Goal: Transaction & Acquisition: Purchase product/service

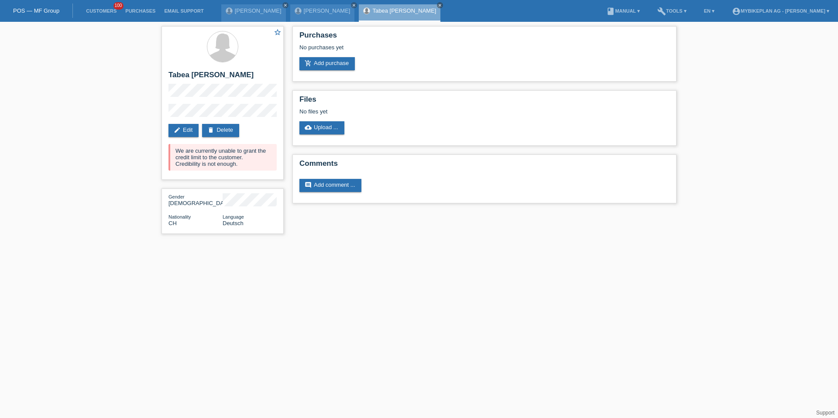
click at [94, 7] on li "Customers 100" at bounding box center [101, 11] width 39 height 22
click at [98, 12] on link "Customers" at bounding box center [101, 10] width 39 height 5
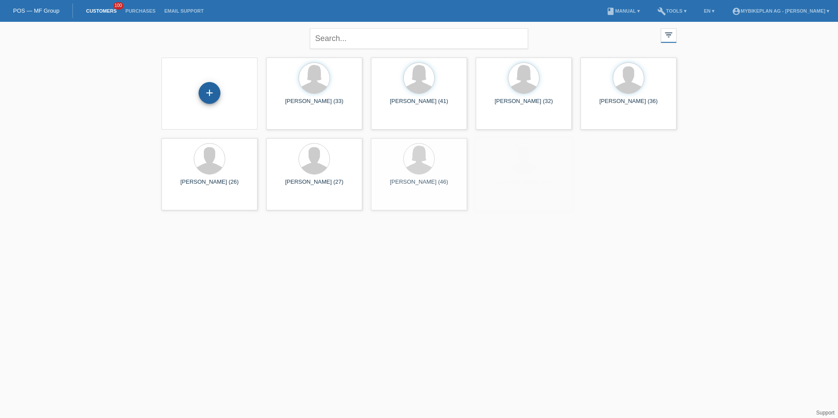
click at [214, 91] on div "+" at bounding box center [210, 93] width 22 height 22
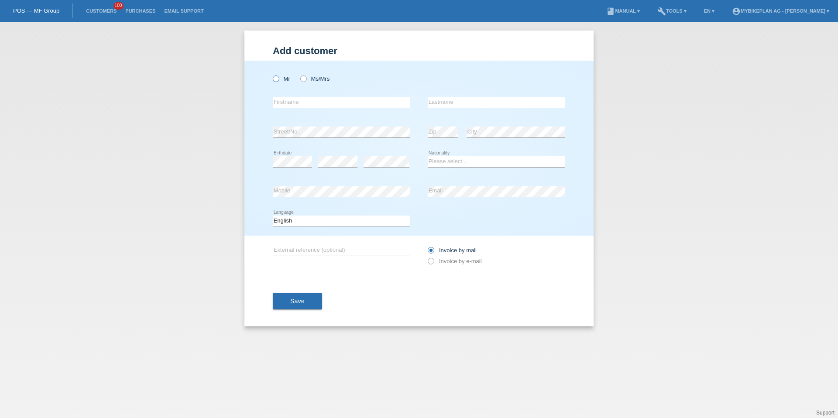
click at [281, 78] on label "Mr" at bounding box center [281, 79] width 17 height 7
click at [278, 78] on input "Mr" at bounding box center [276, 79] width 6 height 6
radio input "true"
click at [298, 100] on input "text" at bounding box center [341, 102] width 137 height 11
type input "[PERSON_NAME]"
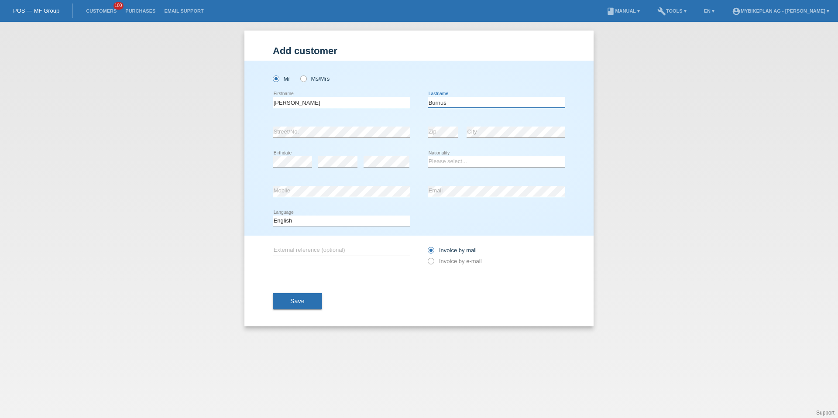
type input "Burnus"
select select "CH"
click at [288, 214] on div "Deutsch Français Italiano English error Language" at bounding box center [341, 221] width 137 height 30
click at [288, 218] on select "Deutsch Français Italiano English" at bounding box center [341, 221] width 137 height 10
select select "de"
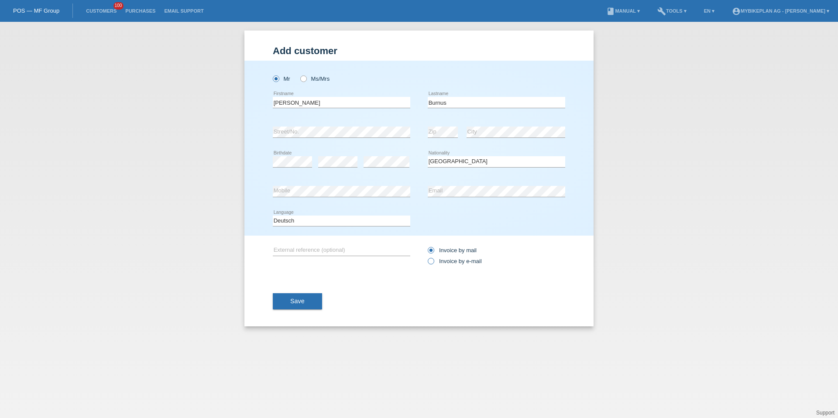
click at [454, 264] on label "Invoice by e-mail" at bounding box center [455, 261] width 54 height 7
click at [433, 264] on input "Invoice by e-mail" at bounding box center [431, 263] width 6 height 11
radio input "true"
click at [307, 301] on button "Save" at bounding box center [297, 301] width 49 height 17
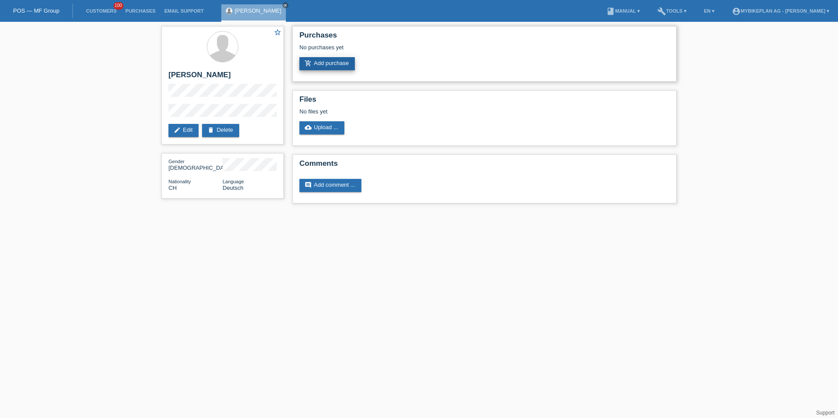
click at [347, 66] on link "add_shopping_cart Add purchase" at bounding box center [326, 63] width 55 height 13
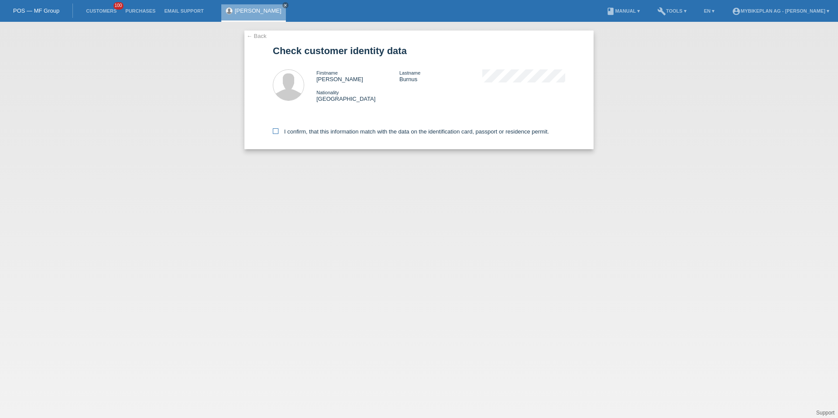
click at [333, 131] on label "I confirm, that this information match with the data on the identification card…" at bounding box center [411, 131] width 276 height 7
click at [278, 131] on input "I confirm, that this information match with the data on the identification card…" at bounding box center [276, 131] width 6 height 6
checkbox input "true"
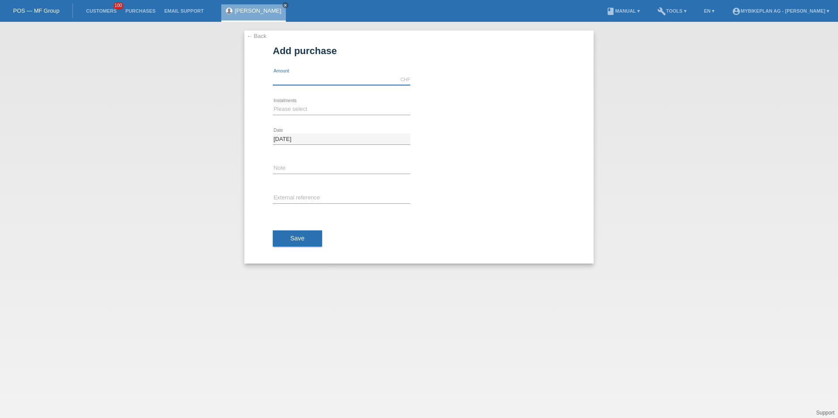
click at [323, 82] on input "text" at bounding box center [341, 79] width 137 height 11
type input "6999.00"
click at [292, 109] on select "Please select 6 instalments 12 instalments 18 instalments 24 instalments 36 ins…" at bounding box center [341, 109] width 137 height 10
select select "487"
click at [304, 189] on div "error External reference" at bounding box center [341, 199] width 137 height 30
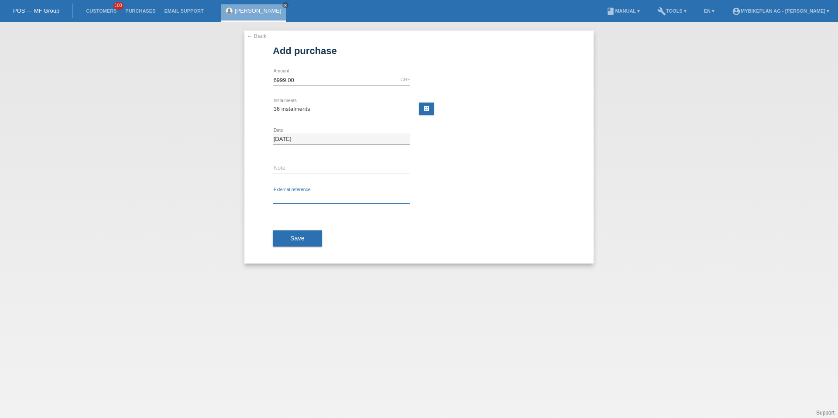
click at [304, 196] on input "text" at bounding box center [341, 198] width 137 height 11
paste input "42894708332"
type input "42894708332"
click at [303, 227] on div "Save" at bounding box center [419, 238] width 292 height 51
click at [303, 231] on button "Save" at bounding box center [297, 238] width 49 height 17
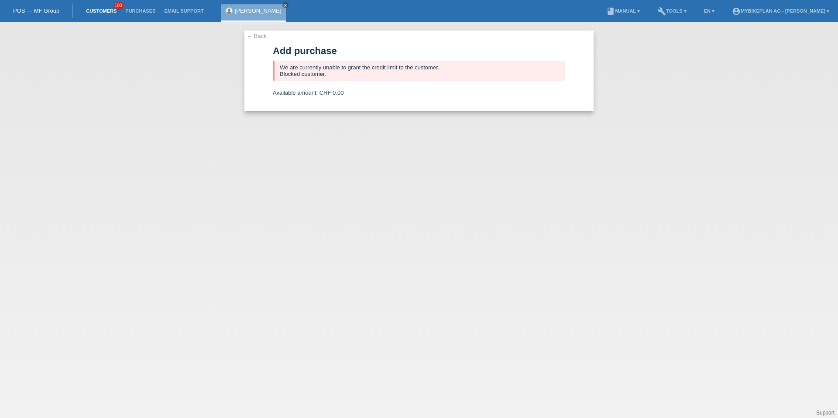
click at [93, 15] on li "Customers 100" at bounding box center [101, 11] width 39 height 22
click at [110, 10] on link "Customers" at bounding box center [101, 10] width 39 height 5
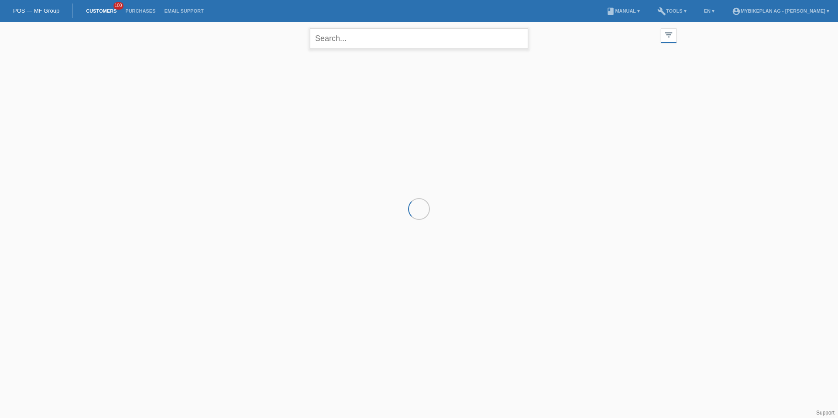
click at [368, 48] on input "text" at bounding box center [419, 38] width 218 height 21
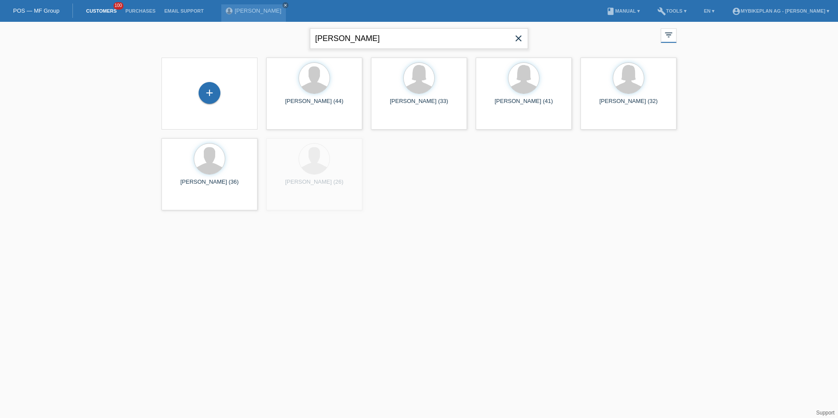
type input "[PERSON_NAME]"
click at [289, 121] on span "Show" at bounding box center [286, 122] width 14 height 7
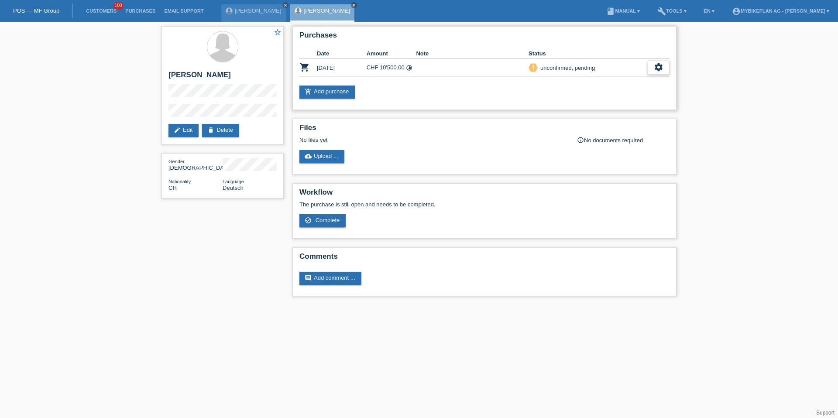
click at [656, 64] on icon "settings" at bounding box center [659, 67] width 10 height 10
click at [582, 126] on div "cancel Customer has withdrawn from the purchase..." at bounding box center [602, 121] width 132 height 13
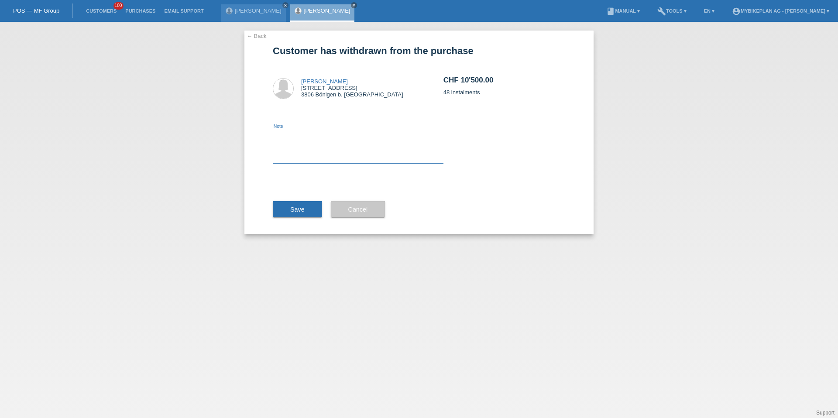
click at [344, 144] on textarea at bounding box center [358, 147] width 171 height 34
type textarea "ccc"
click at [286, 216] on button "Save" at bounding box center [297, 209] width 49 height 17
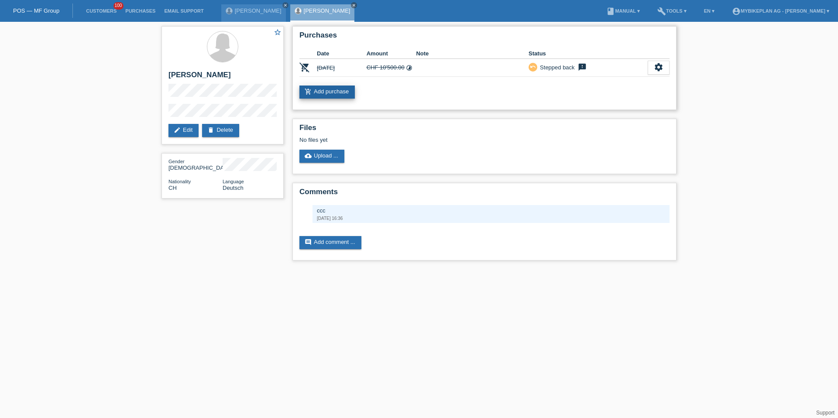
click at [335, 98] on link "add_shopping_cart Add purchase" at bounding box center [326, 92] width 55 height 13
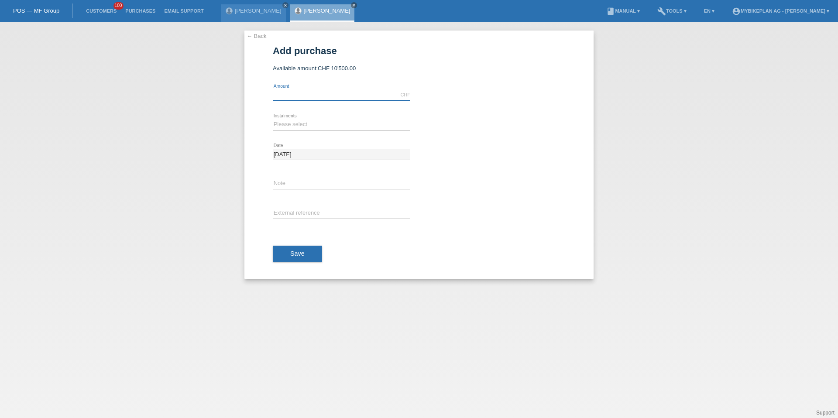
click at [335, 98] on input "text" at bounding box center [341, 94] width 137 height 11
type input "7140.00"
click at [317, 130] on icon at bounding box center [341, 130] width 137 height 0
click at [317, 127] on select "Please select 6 instalments 12 instalments 18 instalments 24 instalments 36 ins…" at bounding box center [341, 124] width 137 height 10
select select "488"
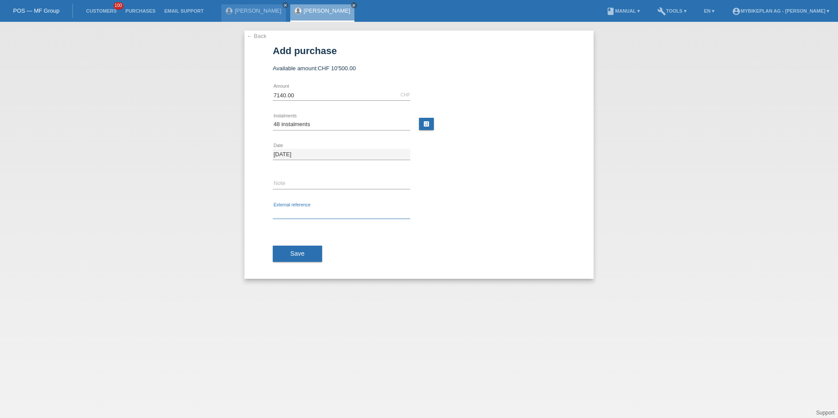
click at [300, 210] on input "text" at bounding box center [341, 213] width 137 height 11
paste input "42862181507"
type input "42862181507"
click at [284, 241] on div "Save" at bounding box center [419, 254] width 292 height 51
click at [286, 247] on button "Save" at bounding box center [297, 254] width 49 height 17
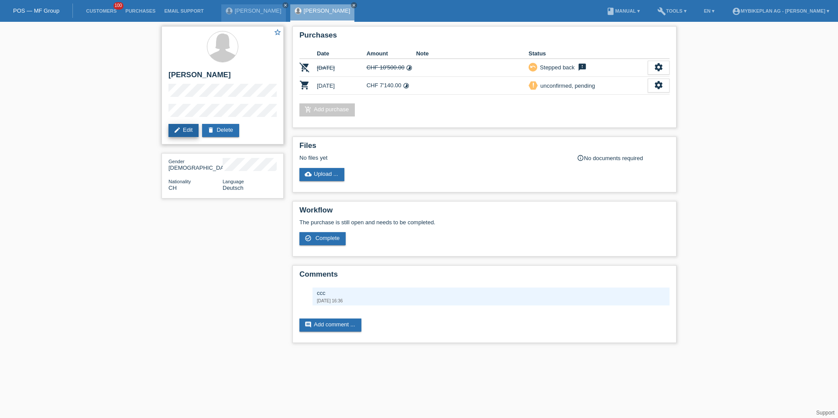
click at [183, 133] on link "edit Edit" at bounding box center [183, 130] width 30 height 13
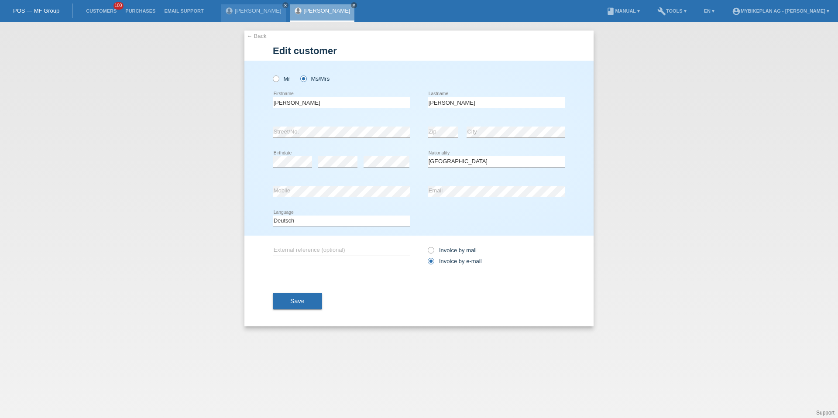
select select "CH"
click at [354, 98] on input "Nicole" at bounding box center [341, 102] width 137 height 11
click at [354, 100] on input "Nicole" at bounding box center [341, 102] width 137 height 11
type input "Nicole Fabienne"
click at [301, 299] on span "Save" at bounding box center [297, 301] width 14 height 7
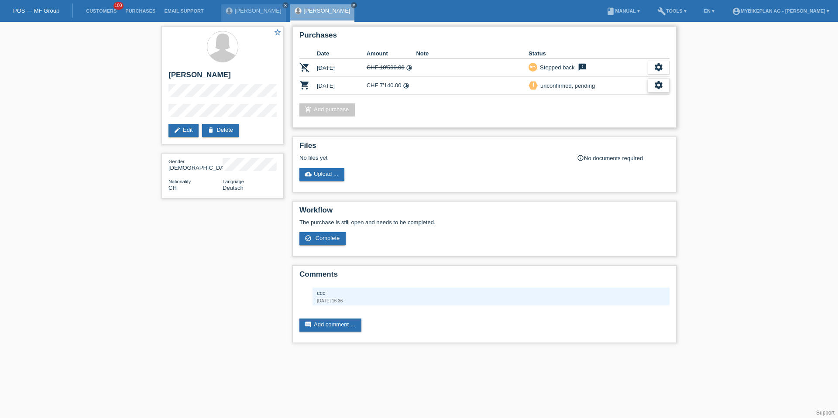
click at [652, 86] on div "settings" at bounding box center [659, 86] width 22 height 14
click at [635, 97] on div "fullscreen Show" at bounding box center [602, 99] width 132 height 13
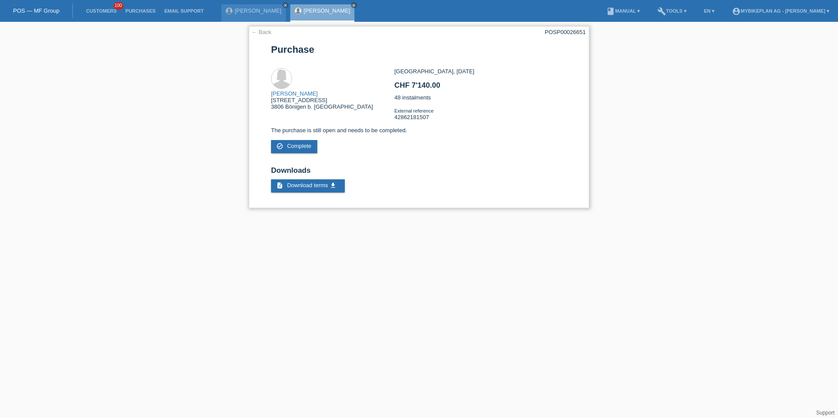
click at [560, 33] on div "POSP00026651" at bounding box center [565, 32] width 41 height 7
copy div "POSP00026651"
click at [108, 12] on link "Customers" at bounding box center [101, 10] width 39 height 5
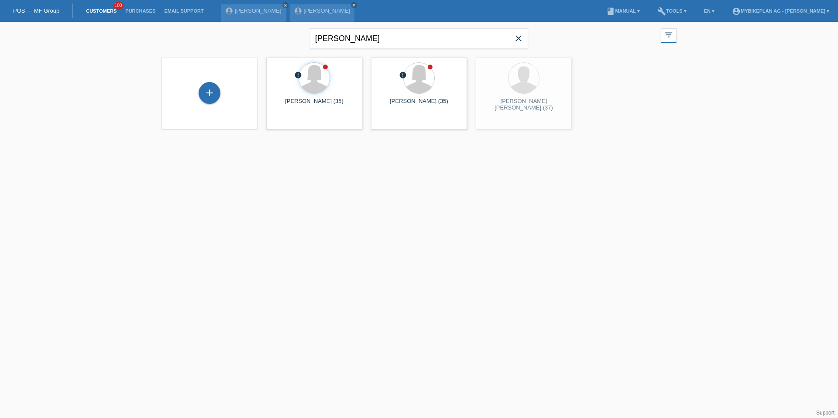
click at [526, 41] on span "close" at bounding box center [518, 39] width 17 height 13
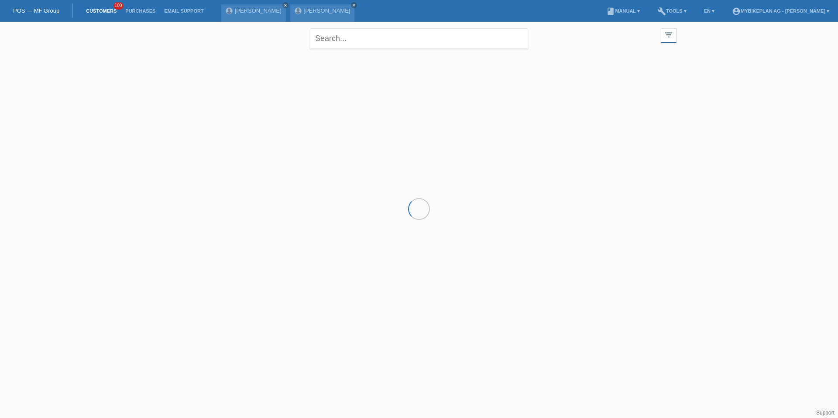
click at [216, 113] on div at bounding box center [419, 96] width 524 height 87
click at [211, 97] on div "+" at bounding box center [210, 93] width 22 height 22
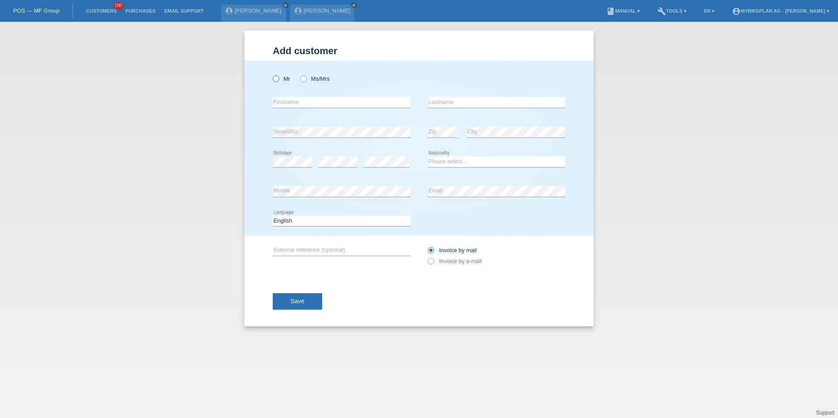
click at [283, 76] on label "Mr" at bounding box center [281, 79] width 17 height 7
click at [278, 76] on input "Mr" at bounding box center [276, 79] width 6 height 6
radio input "true"
click at [312, 78] on label "Ms/Mrs" at bounding box center [314, 79] width 29 height 7
click at [306, 78] on input "Ms/Mrs" at bounding box center [303, 79] width 6 height 6
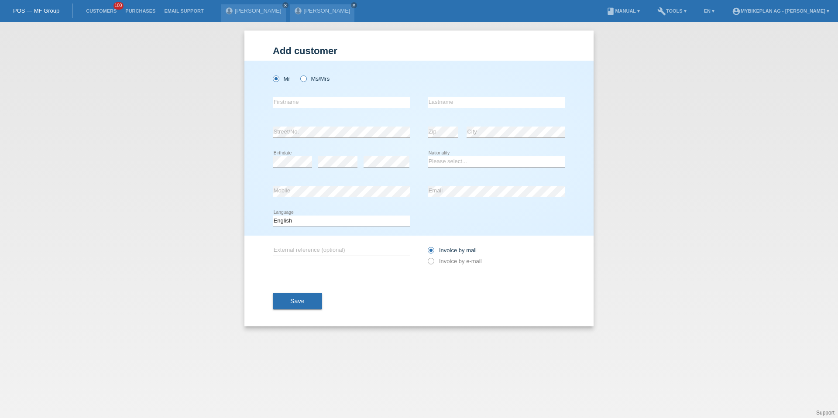
radio input "true"
click at [309, 105] on input "text" at bounding box center [341, 102] width 137 height 11
type input "Vanessa Chantal"
type input "Siegrist"
select select "CH"
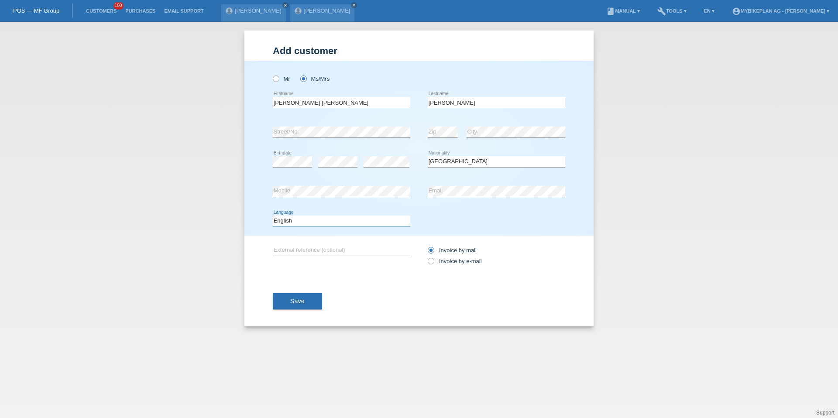
click at [326, 219] on select "Deutsch Français Italiano English" at bounding box center [341, 221] width 137 height 10
select select "de"
click at [442, 268] on div "Invoice by mail Invoice by e-mail" at bounding box center [496, 256] width 137 height 40
click at [442, 265] on div "Invoice by mail Invoice by e-mail" at bounding box center [496, 256] width 137 height 22
click at [426, 257] on icon at bounding box center [426, 257] width 0 height 0
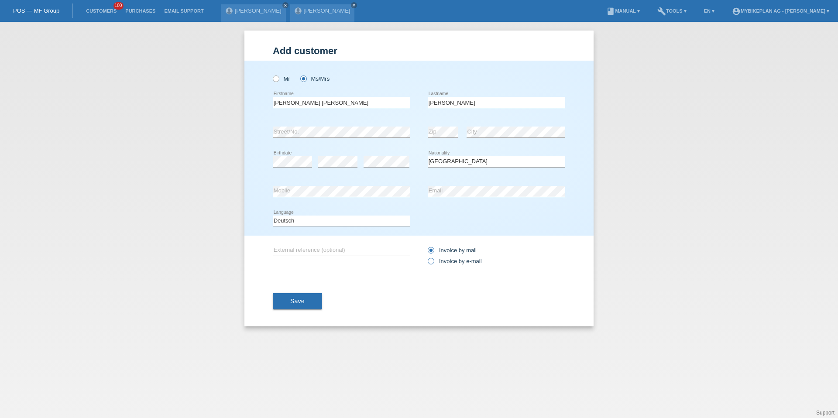
click at [433, 261] on input "Invoice by e-mail" at bounding box center [431, 263] width 6 height 11
radio input "true"
click at [302, 298] on span "Save" at bounding box center [297, 301] width 14 height 7
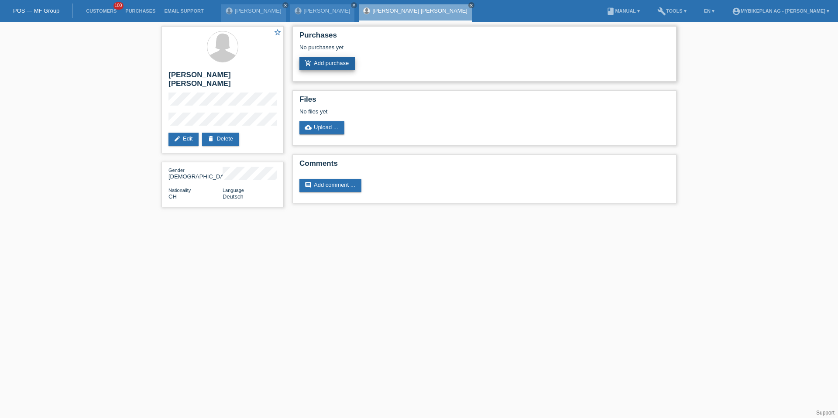
click at [333, 61] on link "add_shopping_cart Add purchase" at bounding box center [326, 63] width 55 height 13
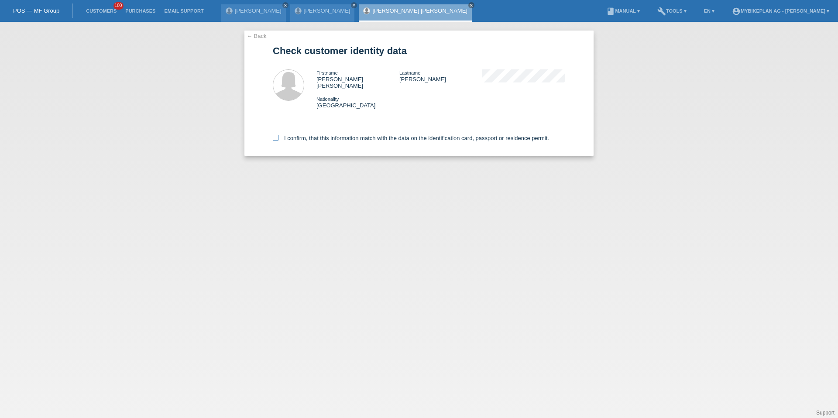
click at [342, 135] on label "I confirm, that this information match with the data on the identification card…" at bounding box center [411, 138] width 276 height 7
click at [278, 135] on input "I confirm, that this information match with the data on the identification card…" at bounding box center [276, 138] width 6 height 6
checkbox input "true"
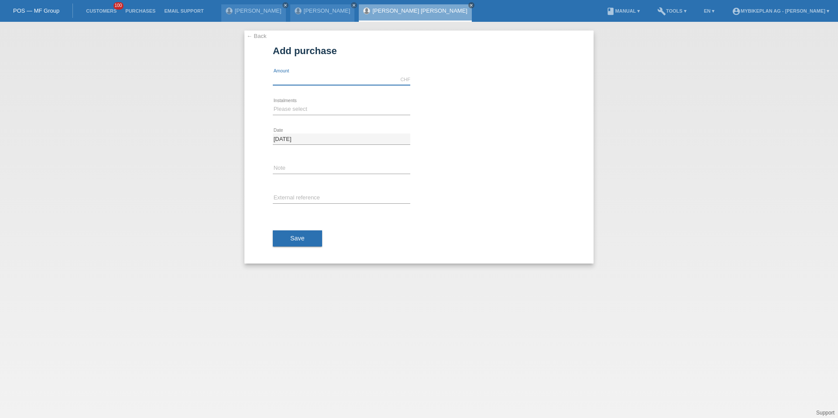
click at [351, 75] on input "text" at bounding box center [341, 79] width 137 height 11
type input "4490.00"
click at [300, 109] on select "Please select 6 instalments 12 instalments 18 instalments 24 instalments 36 ins…" at bounding box center [341, 109] width 137 height 10
select select "487"
click at [306, 197] on input "text" at bounding box center [341, 198] width 137 height 11
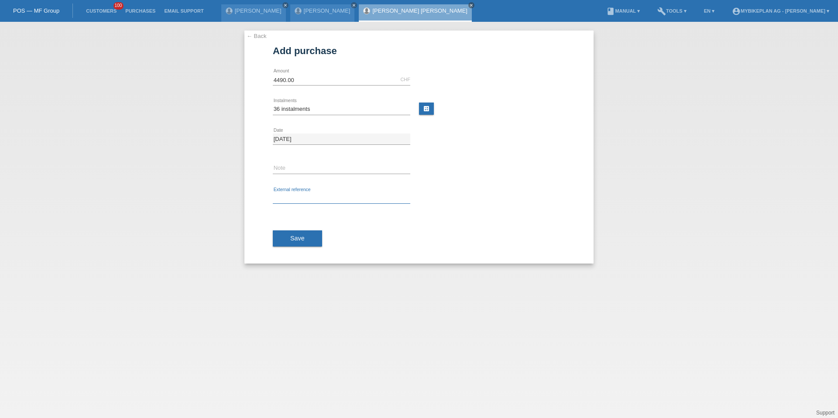
paste input "42844143240"
type input "42844143240"
click at [302, 235] on span "Save" at bounding box center [297, 238] width 14 height 7
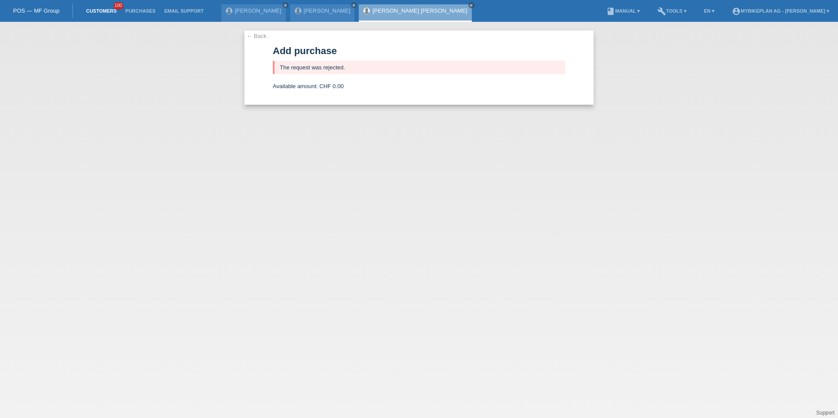
click at [100, 11] on link "Customers" at bounding box center [101, 10] width 39 height 5
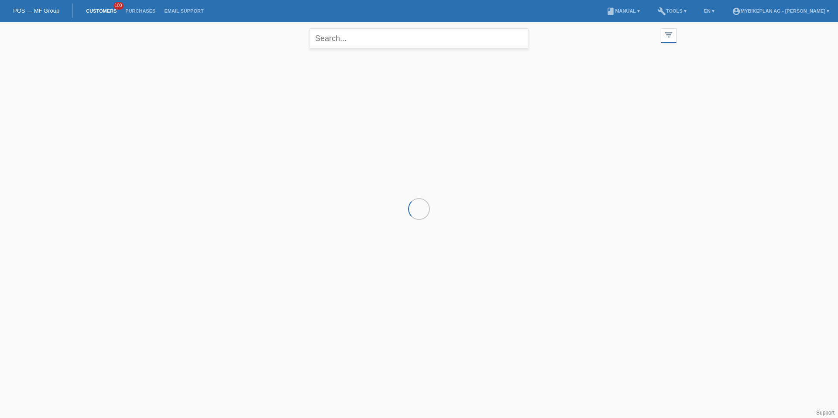
click at [341, 48] on div "close" at bounding box center [419, 37] width 218 height 31
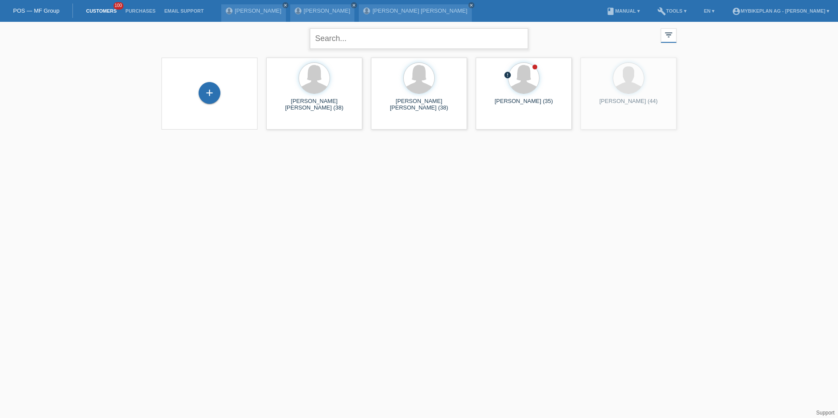
click at [341, 48] on input "text" at bounding box center [419, 38] width 218 height 21
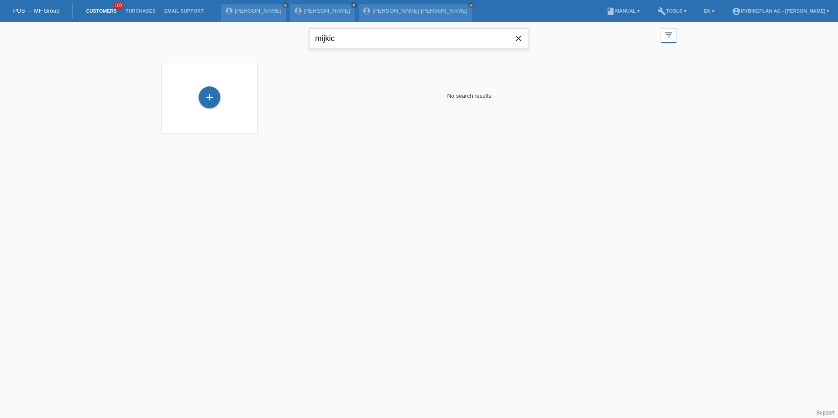
click at [324, 36] on input "mijkic" at bounding box center [419, 38] width 218 height 21
type input "mujkic"
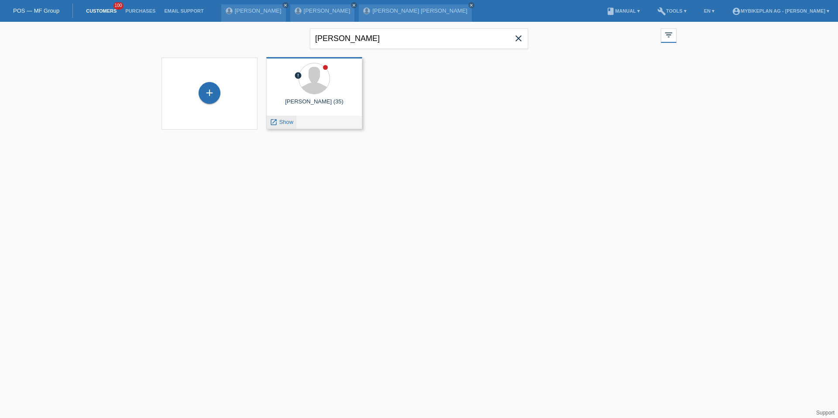
click at [278, 127] on div "launch Show" at bounding box center [282, 122] width 30 height 13
click at [278, 125] on div "launch Show" at bounding box center [282, 122] width 30 height 13
click at [283, 121] on span "Show" at bounding box center [286, 122] width 14 height 7
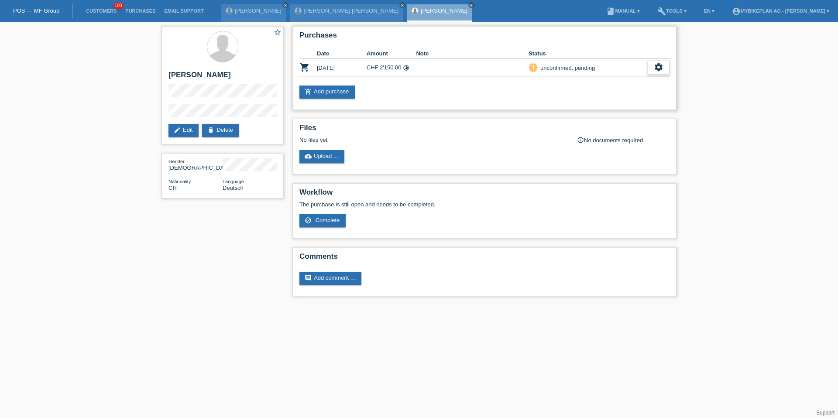
click at [653, 72] on div "settings" at bounding box center [659, 68] width 22 height 14
click at [612, 122] on span "Customer has withdrawn from the purchase..." at bounding box center [607, 121] width 117 height 10
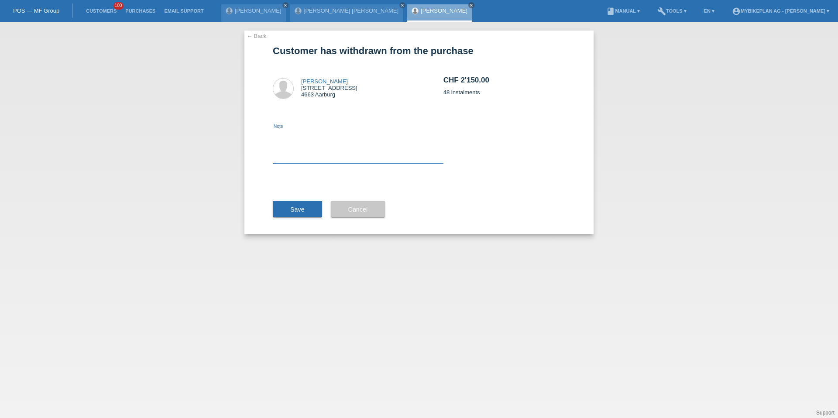
click at [405, 159] on textarea at bounding box center [358, 147] width 171 height 34
click at [309, 205] on button "Save" at bounding box center [297, 209] width 49 height 17
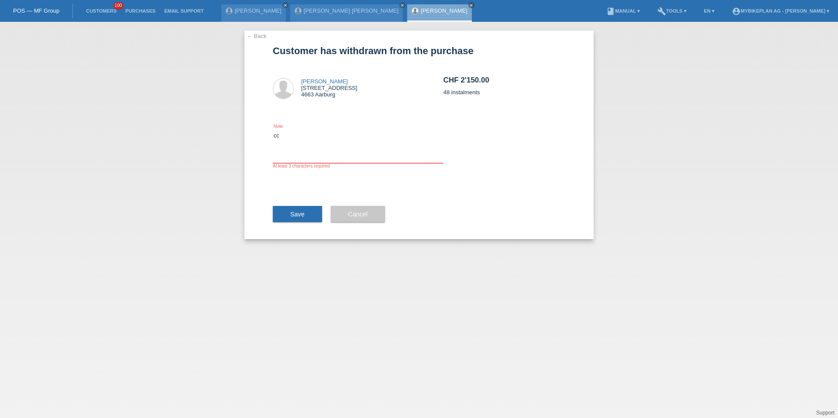
click at [326, 148] on textarea "cc" at bounding box center [358, 147] width 171 height 34
type textarea "ccc"
click at [293, 221] on button "Save" at bounding box center [297, 214] width 49 height 17
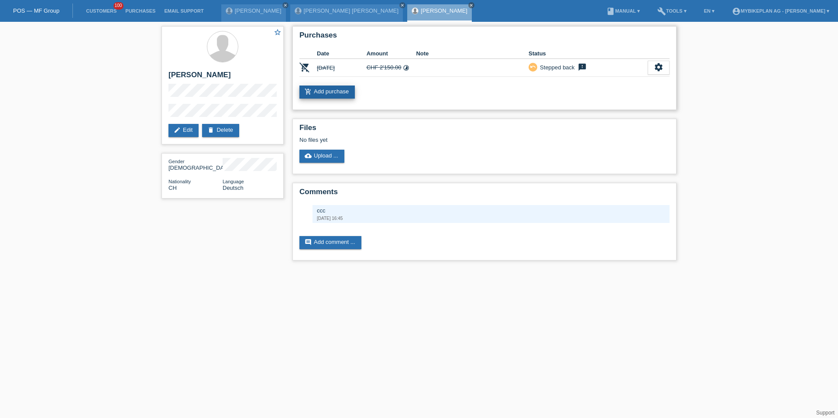
click at [330, 96] on link "add_shopping_cart Add purchase" at bounding box center [326, 92] width 55 height 13
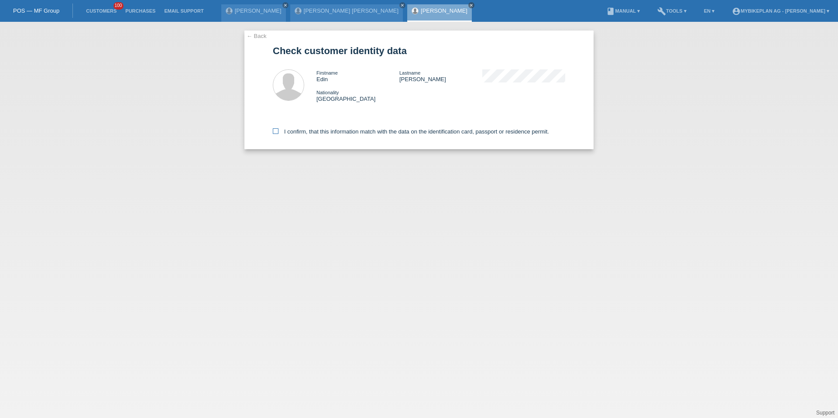
click at [326, 133] on label "I confirm, that this information match with the data on the identification card…" at bounding box center [411, 131] width 276 height 7
click at [278, 133] on input "I confirm, that this information match with the data on the identification card…" at bounding box center [276, 131] width 6 height 6
checkbox input "true"
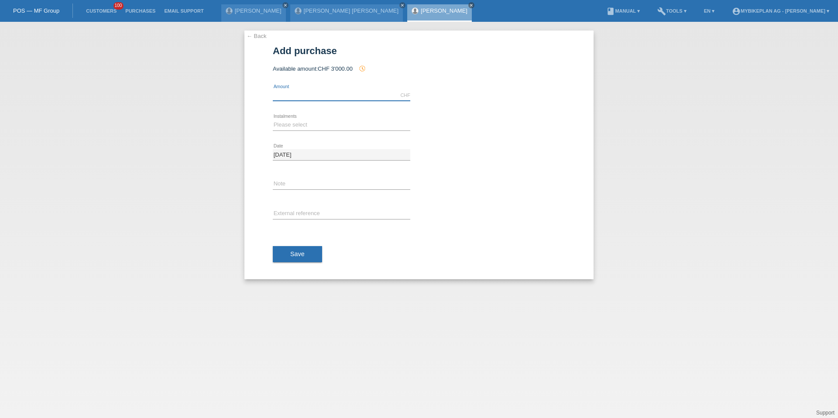
click at [335, 94] on input "text" at bounding box center [341, 95] width 137 height 11
type input "10000.00"
click at [291, 122] on select "Please select 6 instalments 12 instalments 18 instalments 24 instalments 36 ins…" at bounding box center [341, 125] width 137 height 10
select select "488"
click at [297, 250] on button "Save" at bounding box center [297, 254] width 49 height 17
